Goal: Find specific page/section: Find specific page/section

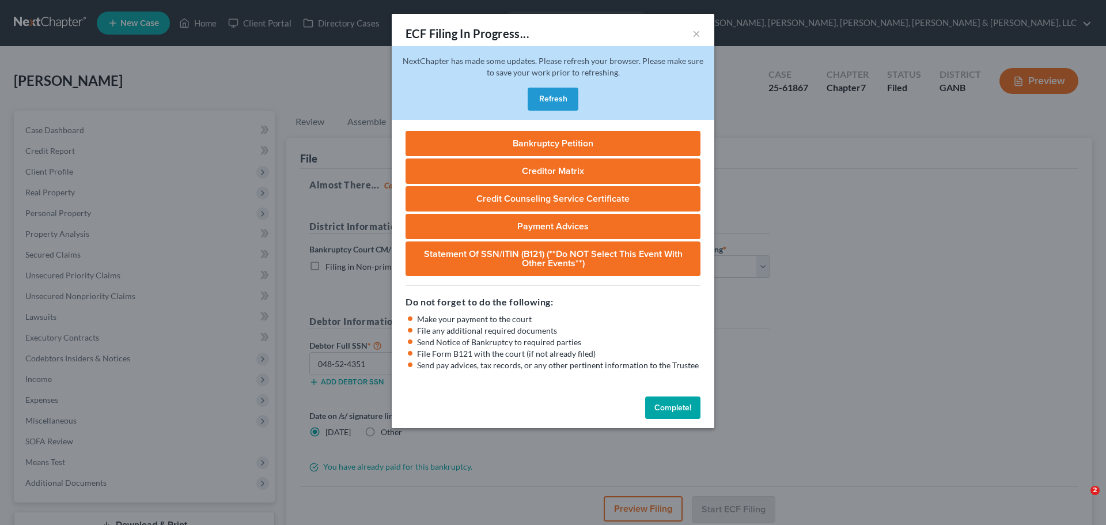
select select "0"
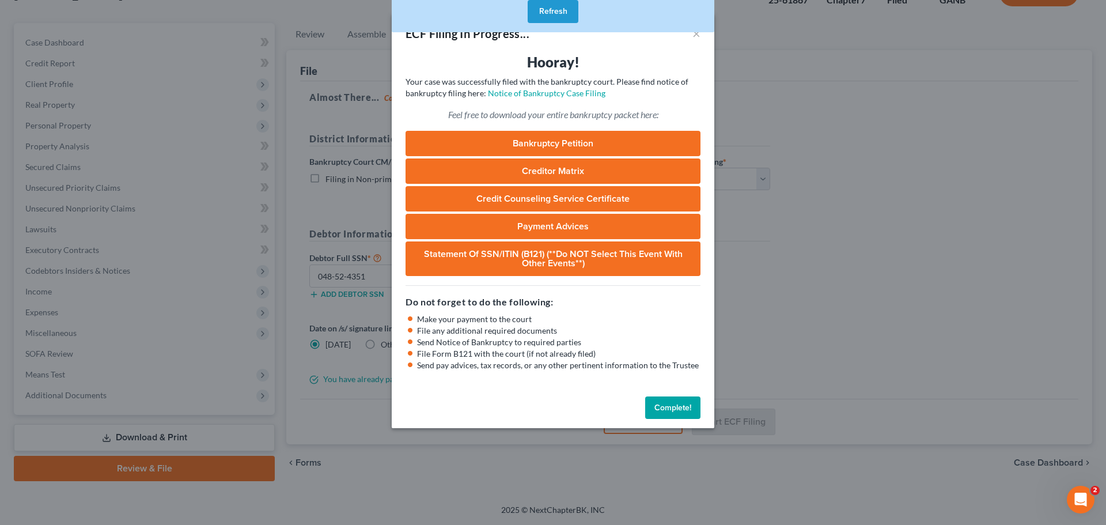
click at [550, 10] on button "Refresh" at bounding box center [552, 11] width 51 height 23
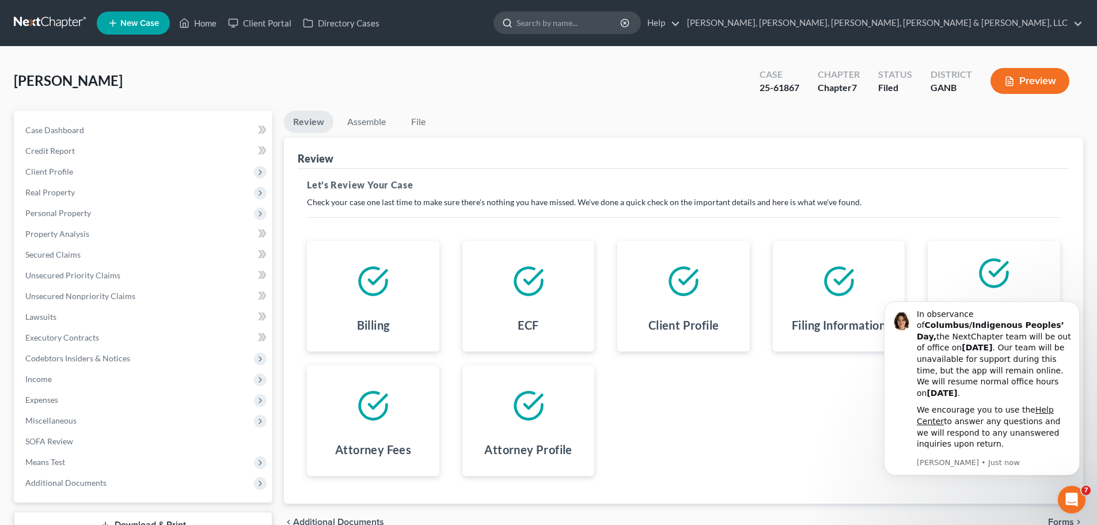
click at [622, 20] on input "search" at bounding box center [568, 22] width 105 height 21
type input "[PERSON_NAME]"
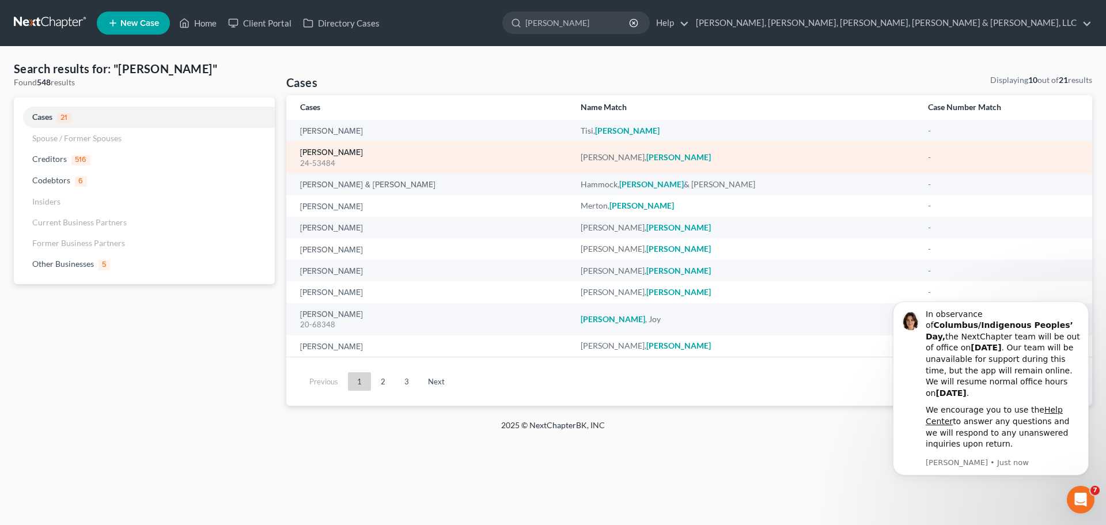
click at [337, 156] on link "[PERSON_NAME]" at bounding box center [331, 153] width 63 height 8
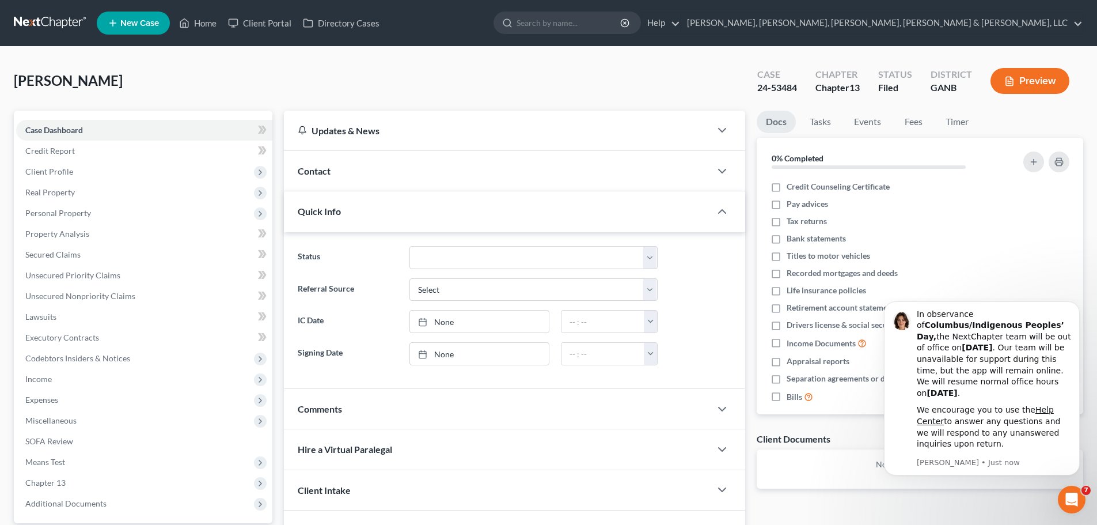
click at [1034, 84] on button "Preview" at bounding box center [1029, 81] width 79 height 26
drag, startPoint x: 926, startPoint y: 172, endPoint x: 916, endPoint y: 199, distance: 29.5
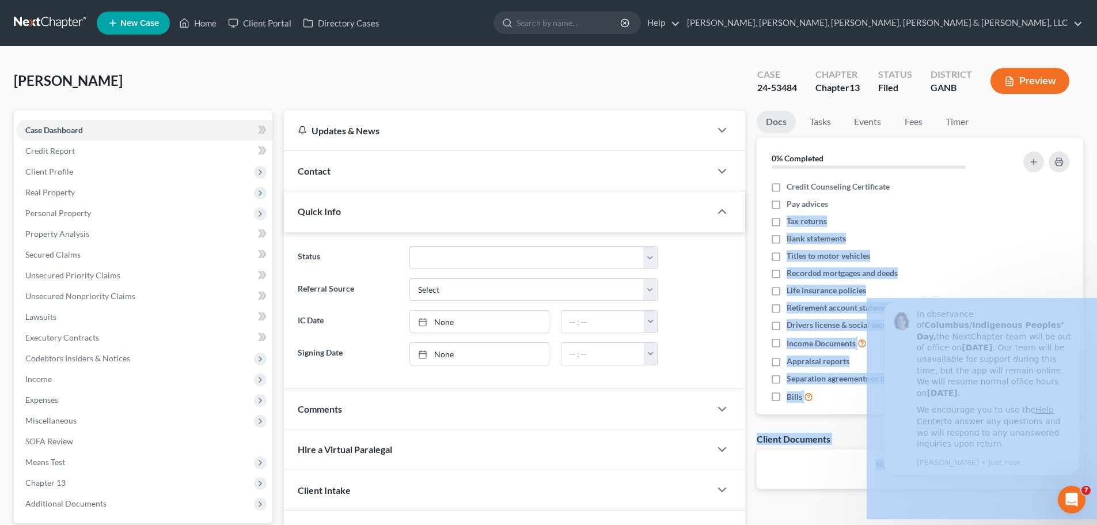
click at [1019, 87] on button "Preview" at bounding box center [1029, 81] width 79 height 26
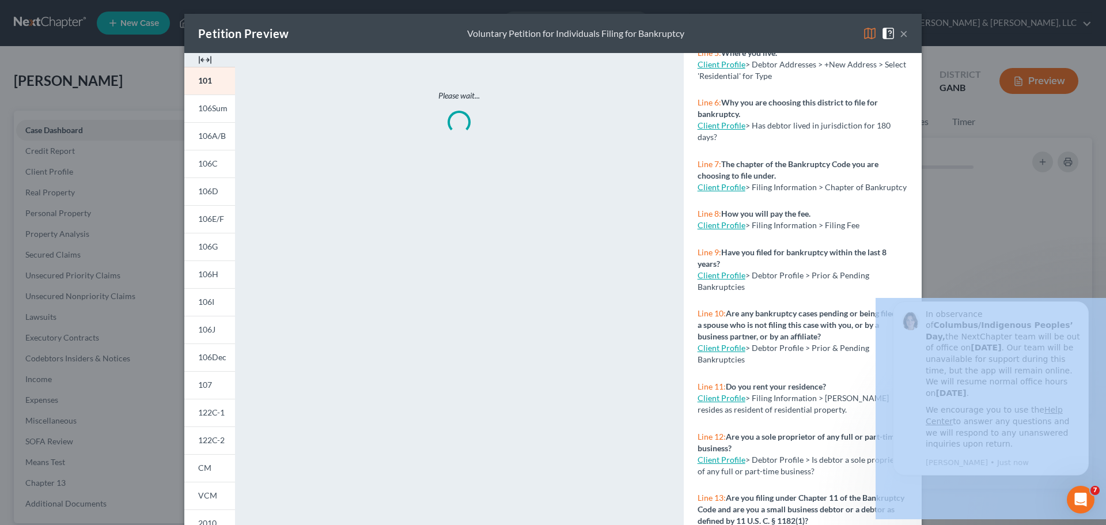
scroll to position [411, 0]
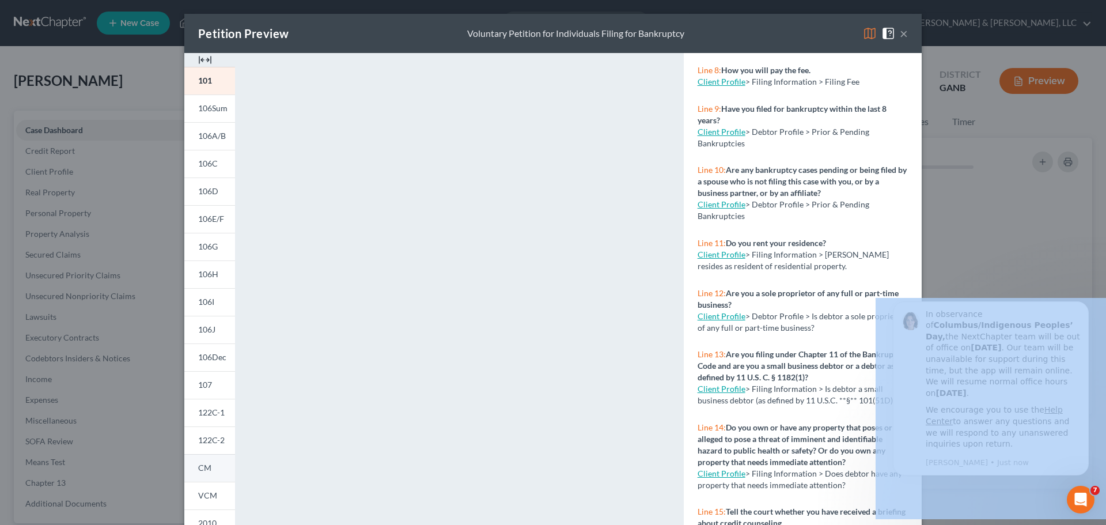
click at [222, 461] on link "CM" at bounding box center [209, 468] width 51 height 28
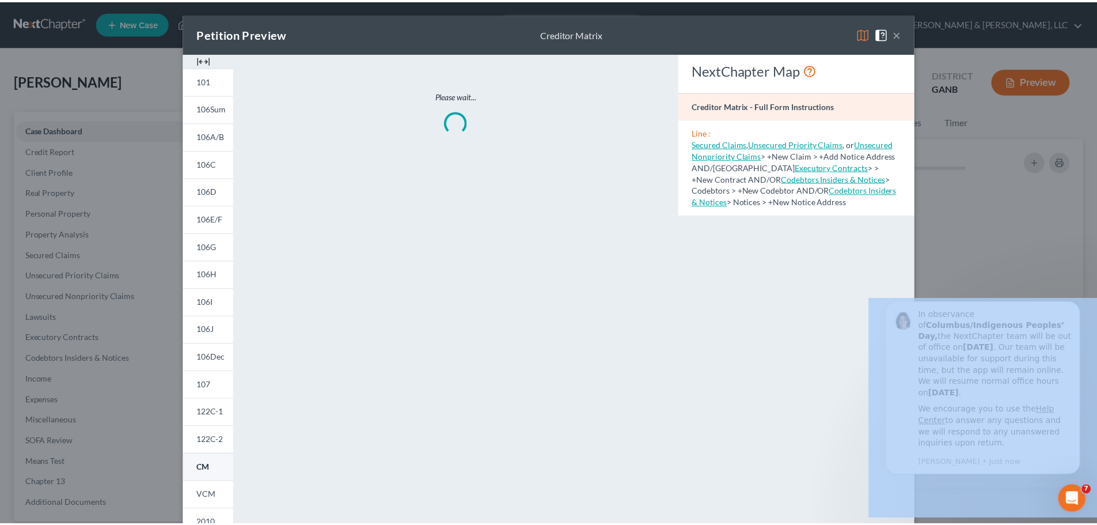
scroll to position [0, 0]
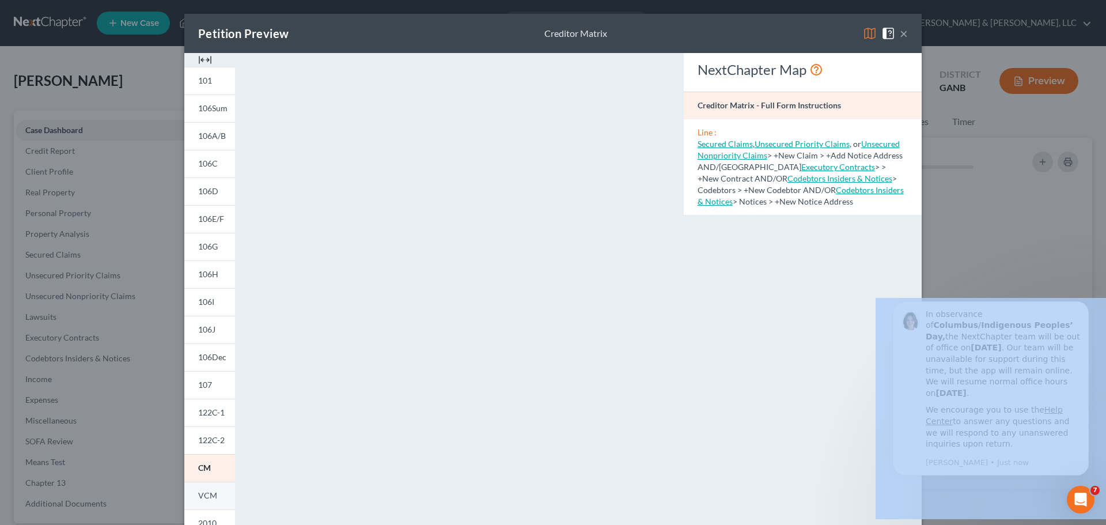
click at [207, 498] on span "VCM" at bounding box center [207, 495] width 19 height 10
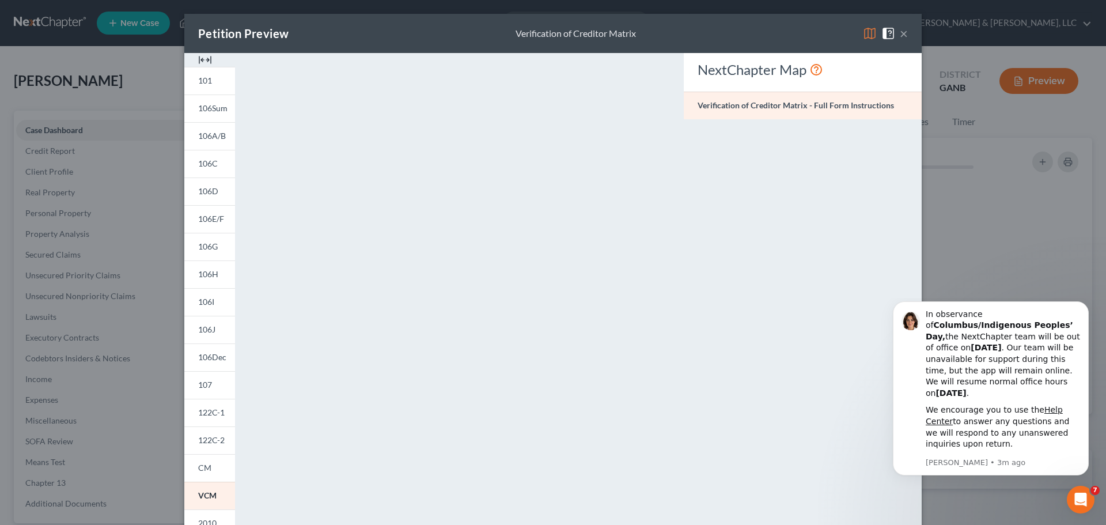
click at [974, 214] on div "Petition Preview Verification of Creditor Matrix × 101 106Sum 106A/B 106C 106D …" at bounding box center [553, 262] width 1106 height 525
